Goal: Check status: Check status

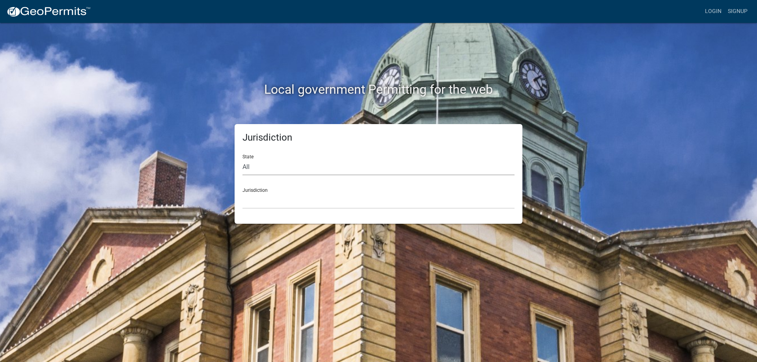
click at [270, 167] on select "All [US_STATE] [US_STATE] [US_STATE] [US_STATE] [US_STATE] [US_STATE] [US_STATE…" at bounding box center [379, 167] width 272 height 16
select select "[US_STATE]"
click at [243, 159] on select "All [US_STATE] [US_STATE] [US_STATE] [US_STATE] [US_STATE] [US_STATE] [US_STATE…" at bounding box center [379, 167] width 272 height 16
click at [272, 200] on select "[GEOGRAPHIC_DATA], [US_STATE] [GEOGRAPHIC_DATA], [US_STATE] [GEOGRAPHIC_DATA], …" at bounding box center [379, 201] width 272 height 16
click at [270, 198] on select "[GEOGRAPHIC_DATA], [US_STATE] [GEOGRAPHIC_DATA], [US_STATE][PERSON_NAME][GEOGRA…" at bounding box center [379, 201] width 272 height 16
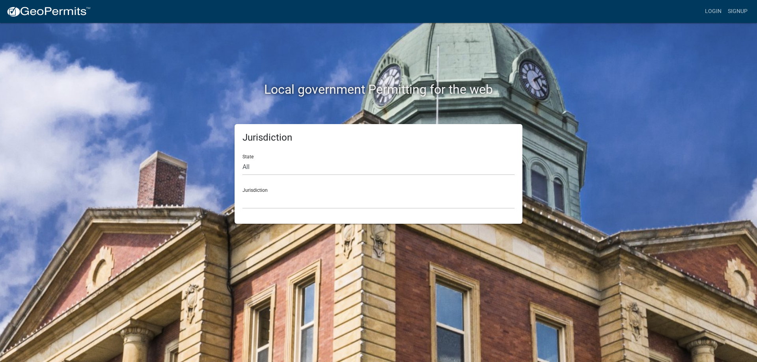
click at [154, 213] on div "Jurisdiction State All [US_STATE] [US_STATE] [US_STATE] [US_STATE] [US_STATE] […" at bounding box center [379, 174] width 450 height 100
click at [275, 174] on select "All [US_STATE] [US_STATE] [US_STATE] [US_STATE] [US_STATE] [US_STATE] [US_STATE…" at bounding box center [379, 167] width 272 height 16
select select "[US_STATE]"
click at [243, 159] on select "All [US_STATE] [US_STATE] [US_STATE] [US_STATE] [US_STATE] [US_STATE] [US_STATE…" at bounding box center [379, 167] width 272 height 16
click at [257, 198] on select "[GEOGRAPHIC_DATA], [US_STATE] [GEOGRAPHIC_DATA], [US_STATE] [GEOGRAPHIC_DATA], …" at bounding box center [379, 201] width 272 height 16
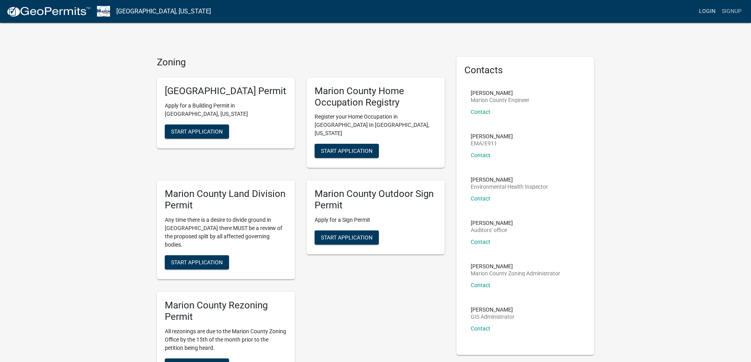
click at [710, 9] on link "Login" at bounding box center [707, 11] width 23 height 15
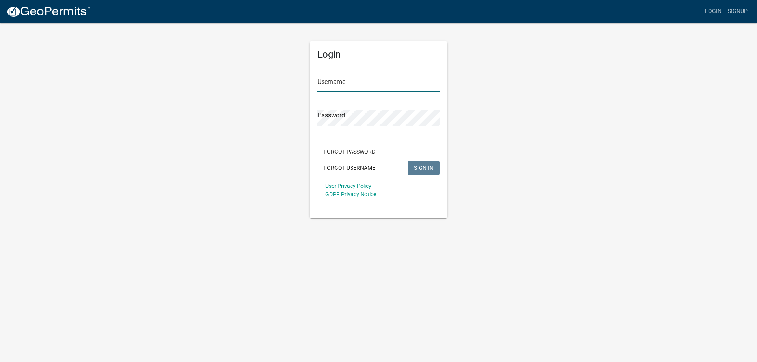
click at [356, 84] on input "Username" at bounding box center [378, 84] width 122 height 16
type input "mrichards"
click at [434, 167] on button "SIGN IN" at bounding box center [424, 168] width 32 height 14
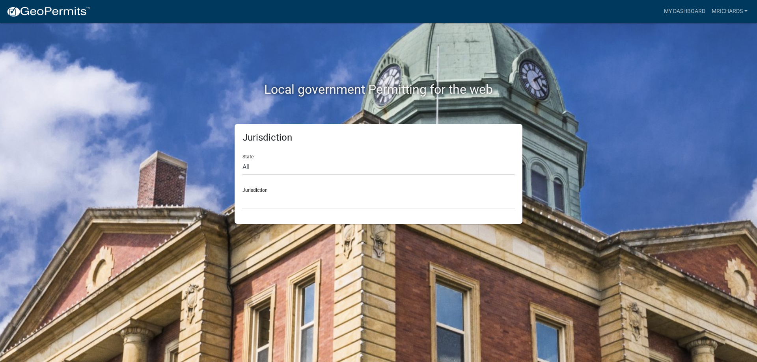
click at [372, 167] on select "All [US_STATE] [US_STATE] [US_STATE] [US_STATE] [US_STATE] [US_STATE] [US_STATE…" at bounding box center [379, 167] width 272 height 16
select select "[US_STATE]"
click at [243, 159] on select "All [US_STATE] [US_STATE] [US_STATE] [US_STATE] [US_STATE] [US_STATE] [US_STATE…" at bounding box center [379, 167] width 272 height 16
click at [317, 201] on select "[GEOGRAPHIC_DATA], [US_STATE] [GEOGRAPHIC_DATA], [US_STATE] [GEOGRAPHIC_DATA], …" at bounding box center [379, 201] width 272 height 16
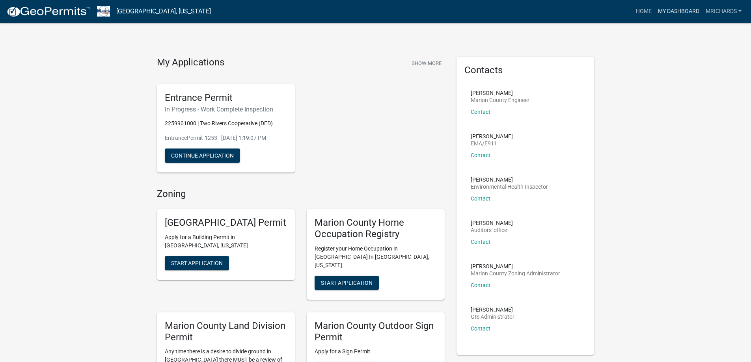
click at [683, 12] on link "My Dashboard" at bounding box center [679, 11] width 48 height 15
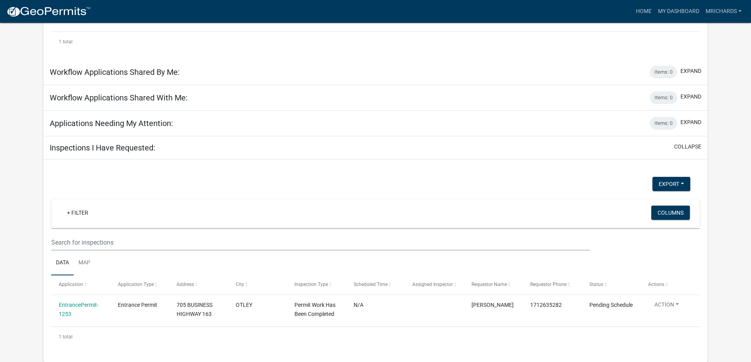
scroll to position [197, 0]
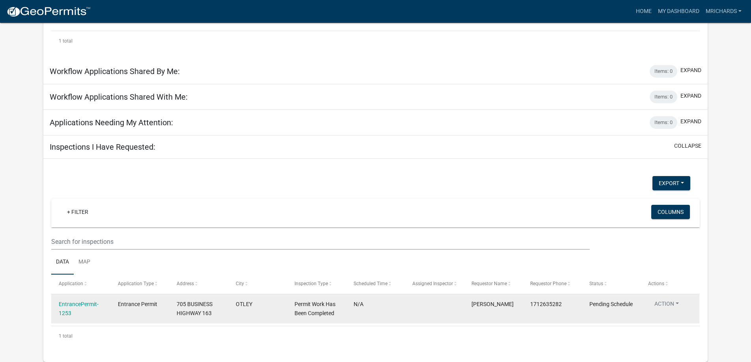
click at [675, 304] on button "Action" at bounding box center [666, 305] width 37 height 11
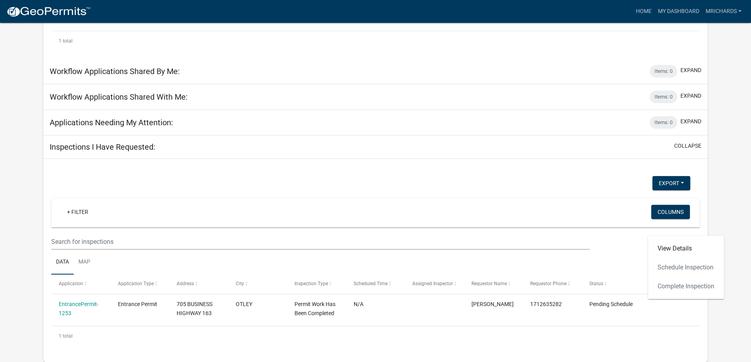
click at [623, 258] on ul "Data Map" at bounding box center [375, 262] width 649 height 25
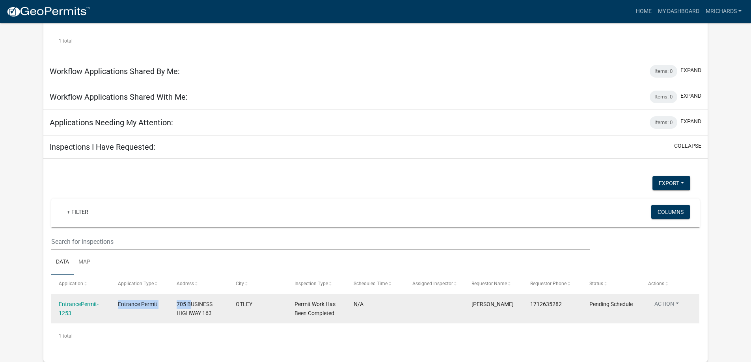
drag, startPoint x: 111, startPoint y: 306, endPoint x: 189, endPoint y: 307, distance: 78.1
click at [189, 307] on div "EntrancePermit-1253 Entrance Permit 705 BUSINESS HIGHWAY 163 OTLEY Permit Work …" at bounding box center [375, 309] width 648 height 29
click at [182, 314] on span "705 BUSINESS HIGHWAY 163" at bounding box center [195, 308] width 36 height 15
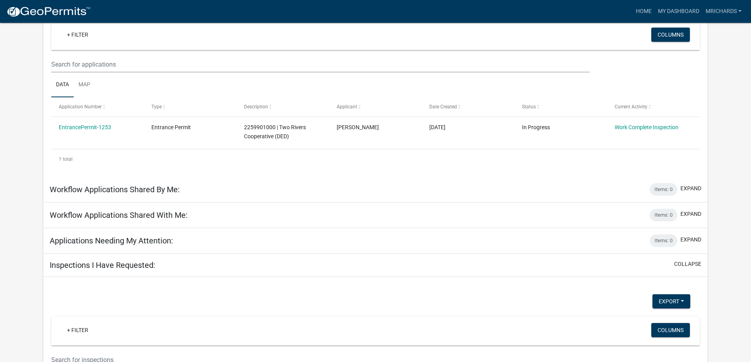
scroll to position [0, 0]
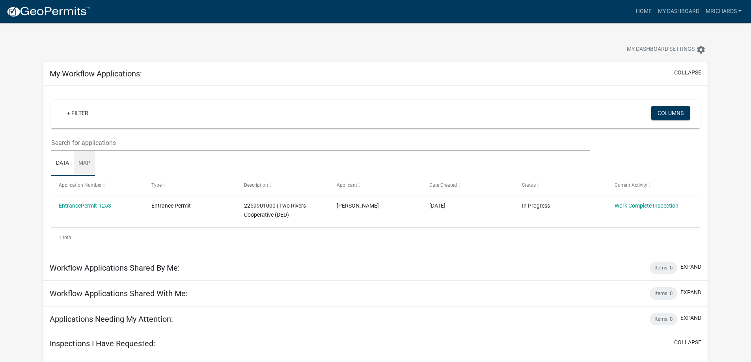
click at [86, 161] on link "Map" at bounding box center [84, 163] width 21 height 25
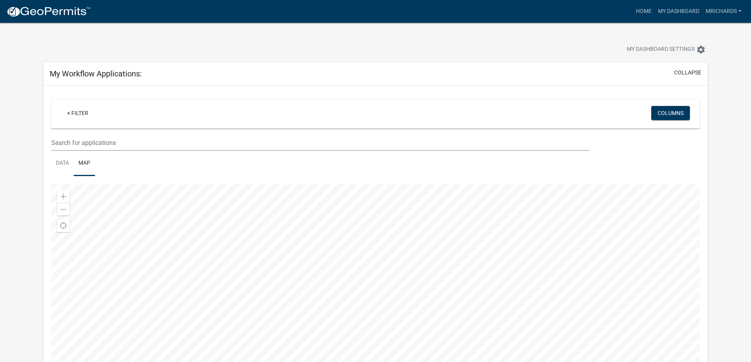
click at [403, 258] on div at bounding box center [375, 283] width 649 height 197
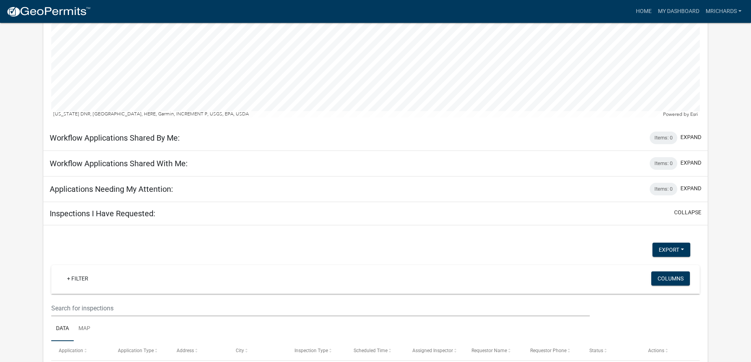
scroll to position [331, 0]
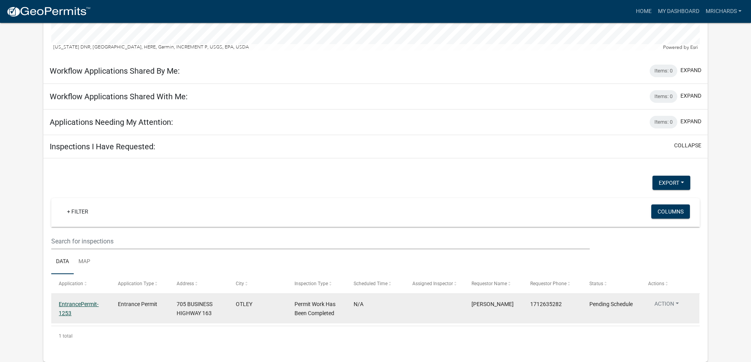
click at [80, 304] on link "EntrancePermit-1253" at bounding box center [79, 308] width 40 height 15
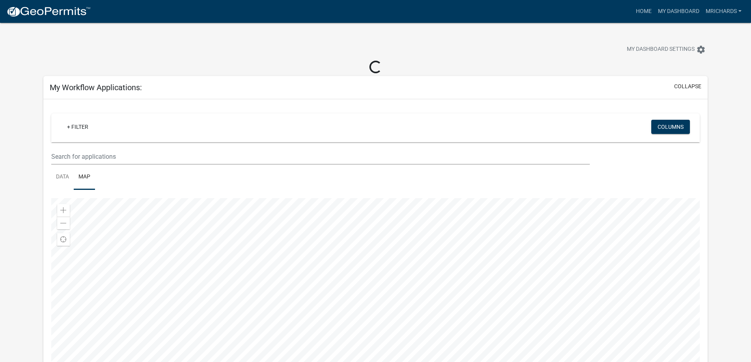
click at [458, 49] on div "My Dashboard Settings settings" at bounding box center [573, 50] width 282 height 17
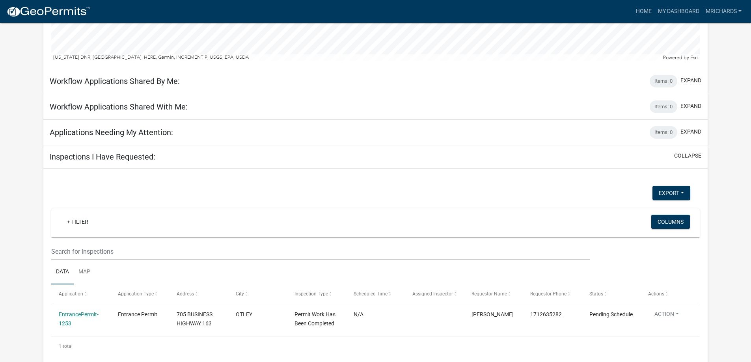
scroll to position [331, 0]
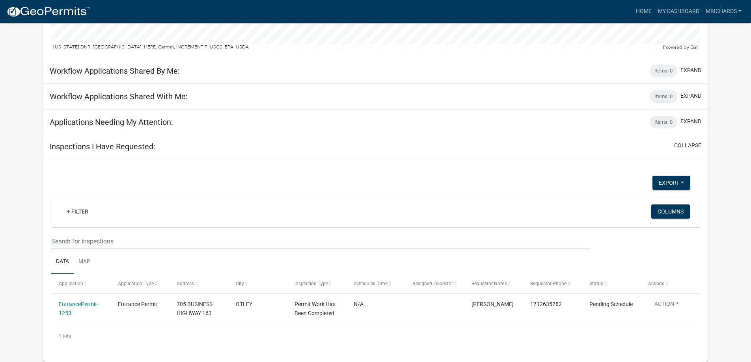
click at [746, 297] on app-user-applications "more_horiz Home My Dashboard mrichards Account Logout My Dashboard Settings set…" at bounding box center [375, 27] width 751 height 670
